Goal: Task Accomplishment & Management: Manage account settings

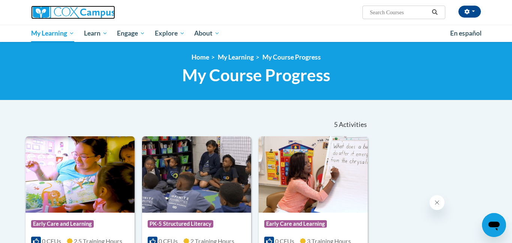
click at [38, 9] on img at bounding box center [73, 13] width 84 height 14
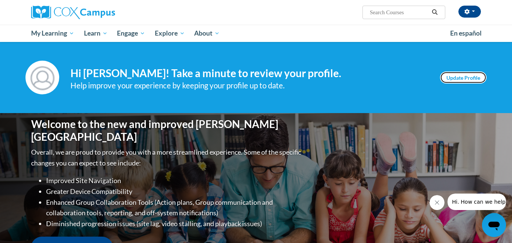
click at [464, 77] on link "Update Profile" at bounding box center [463, 78] width 47 height 12
